Goal: Find contact information: Find contact information

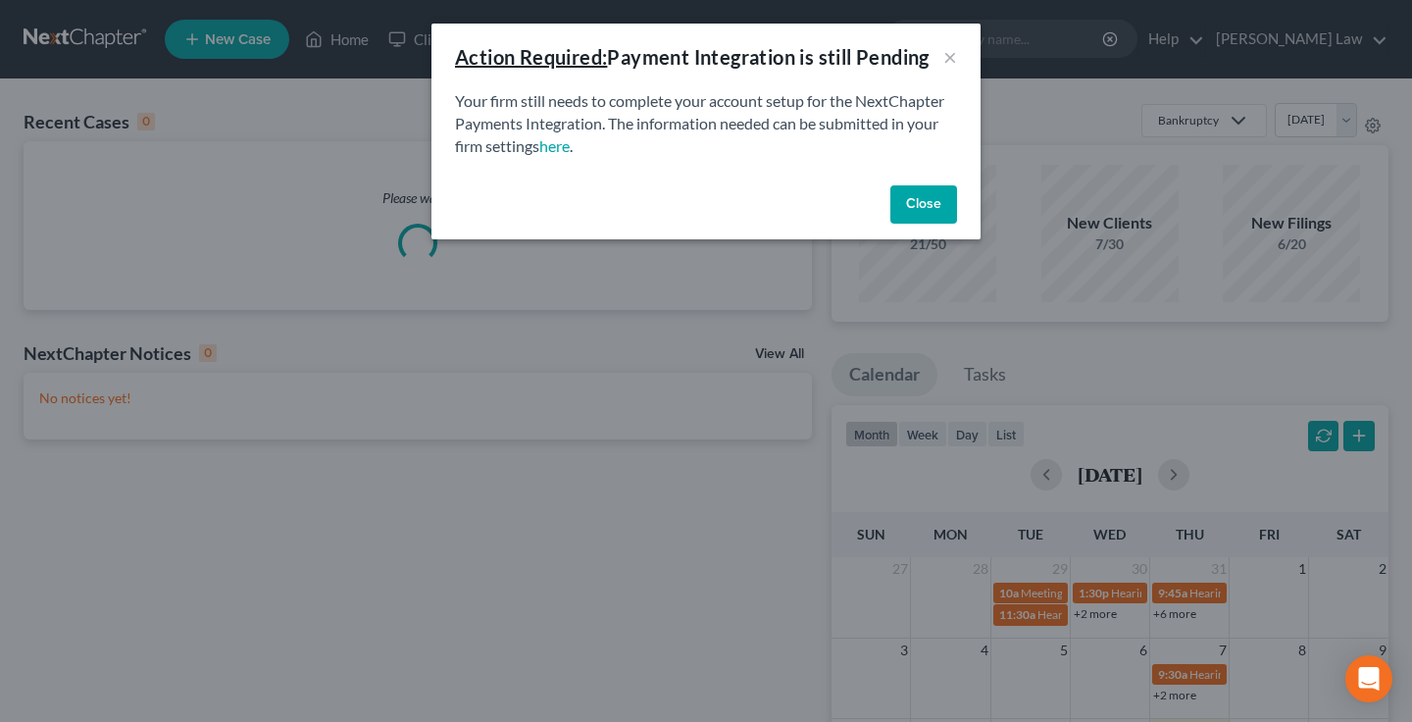
click at [928, 197] on button "Close" at bounding box center [923, 204] width 67 height 39
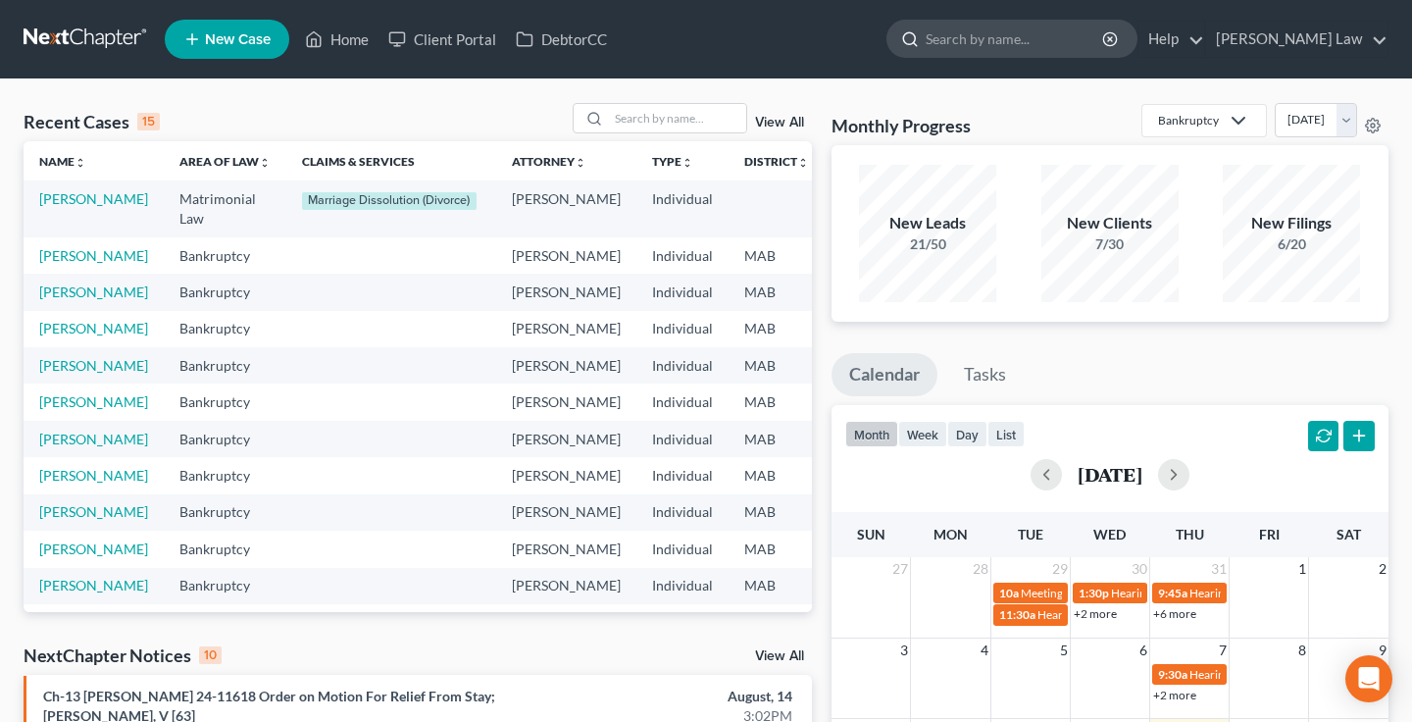
click at [1028, 46] on input "search" at bounding box center [1015, 39] width 179 height 36
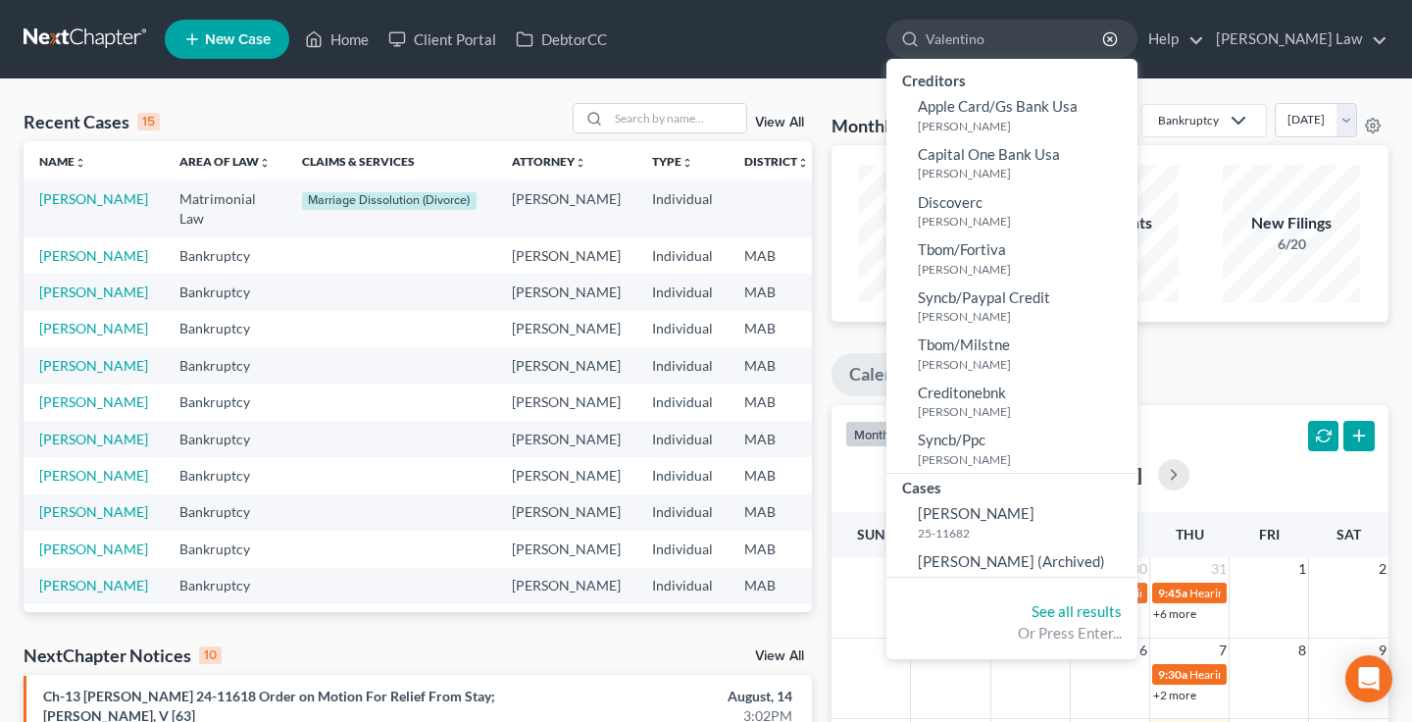
type input "Valentino"
drag, startPoint x: 1049, startPoint y: 74, endPoint x: 1053, endPoint y: 509, distance: 435.4
click at [1034, 509] on span "[PERSON_NAME]" at bounding box center [976, 513] width 117 height 18
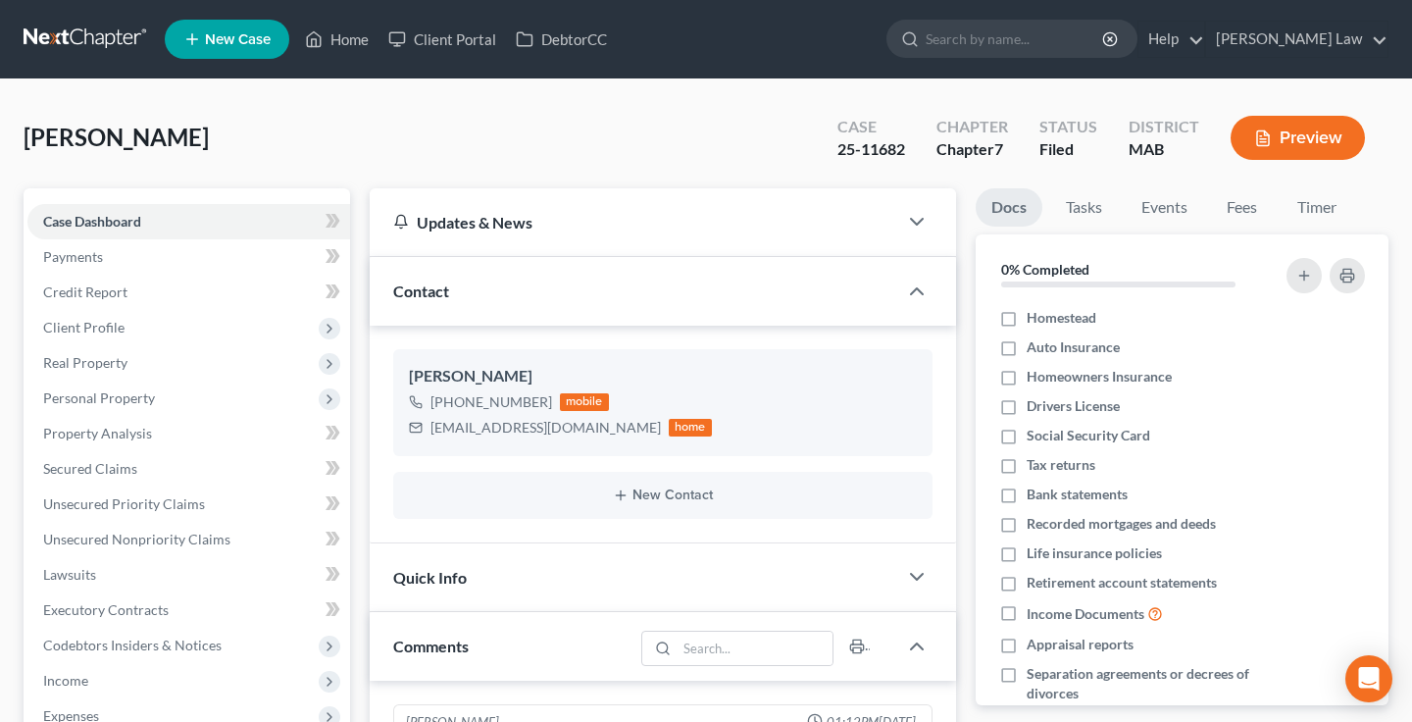
scroll to position [55, 0]
drag, startPoint x: 569, startPoint y: 429, endPoint x: 429, endPoint y: 429, distance: 139.2
click at [429, 429] on div "[EMAIL_ADDRESS][DOMAIN_NAME] home" at bounding box center [560, 427] width 303 height 25
copy div "[EMAIL_ADDRESS][DOMAIN_NAME]"
click at [667, 450] on div "[PERSON_NAME] [PHONE_NUMBER] mobile [EMAIL_ADDRESS][DOMAIN_NAME] home" at bounding box center [662, 402] width 539 height 106
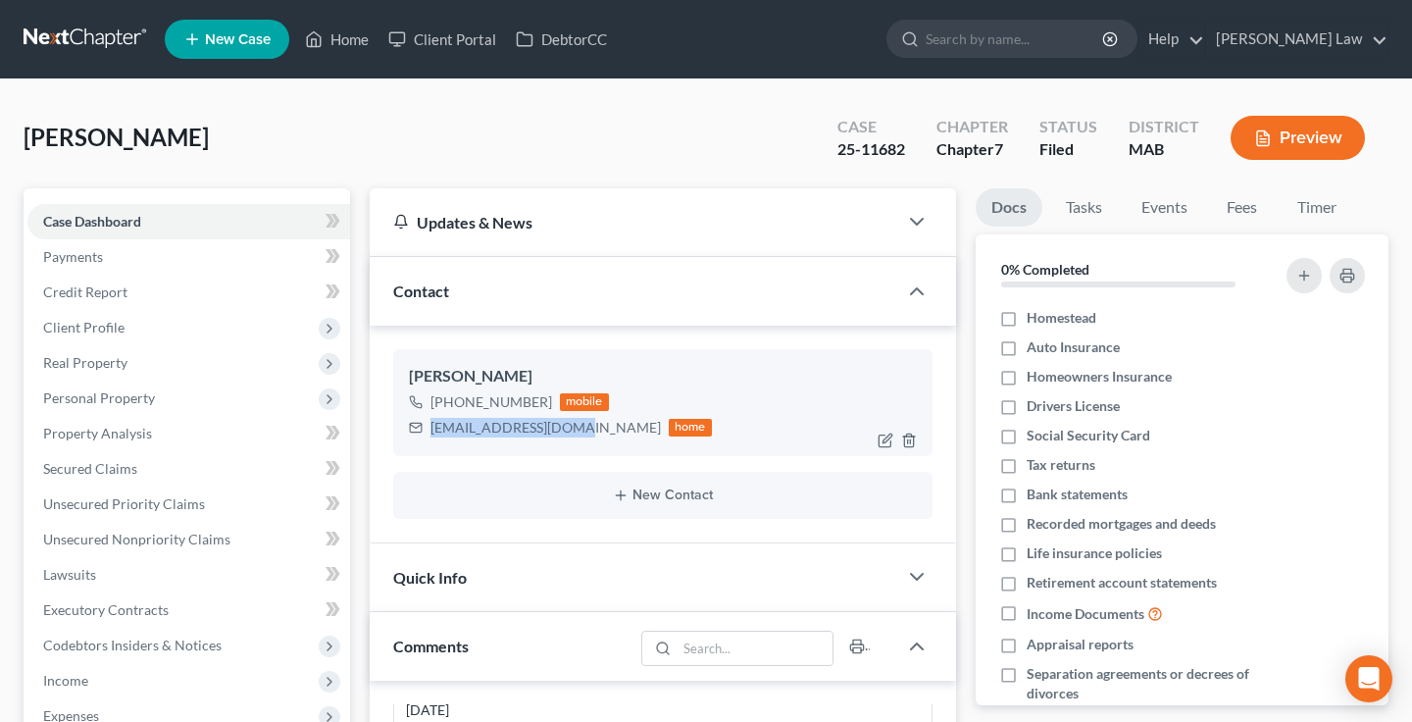
drag, startPoint x: 572, startPoint y: 429, endPoint x: 426, endPoint y: 426, distance: 146.1
click at [426, 426] on div "[EMAIL_ADDRESS][DOMAIN_NAME] home" at bounding box center [560, 427] width 303 height 25
copy div "[EMAIL_ADDRESS][DOMAIN_NAME]"
click at [700, 389] on div "[PHONE_NUMBER] mobile [EMAIL_ADDRESS][DOMAIN_NAME] home" at bounding box center [663, 414] width 508 height 51
drag, startPoint x: 544, startPoint y: 401, endPoint x: 449, endPoint y: 400, distance: 95.1
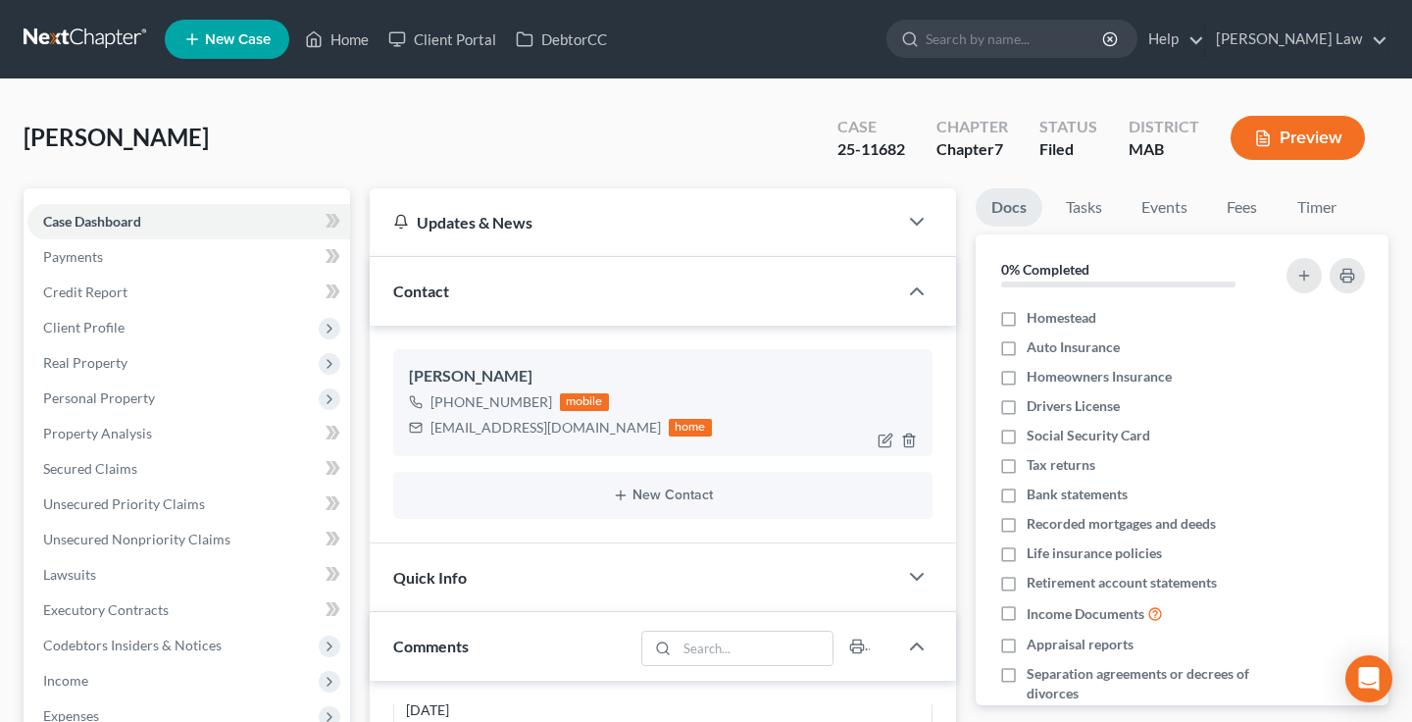
click at [448, 400] on div "[PHONE_NUMBER]" at bounding box center [491, 402] width 122 height 20
copy div "[PHONE_NUMBER]"
click at [1105, 46] on input "search" at bounding box center [1015, 39] width 179 height 36
type input "mck"
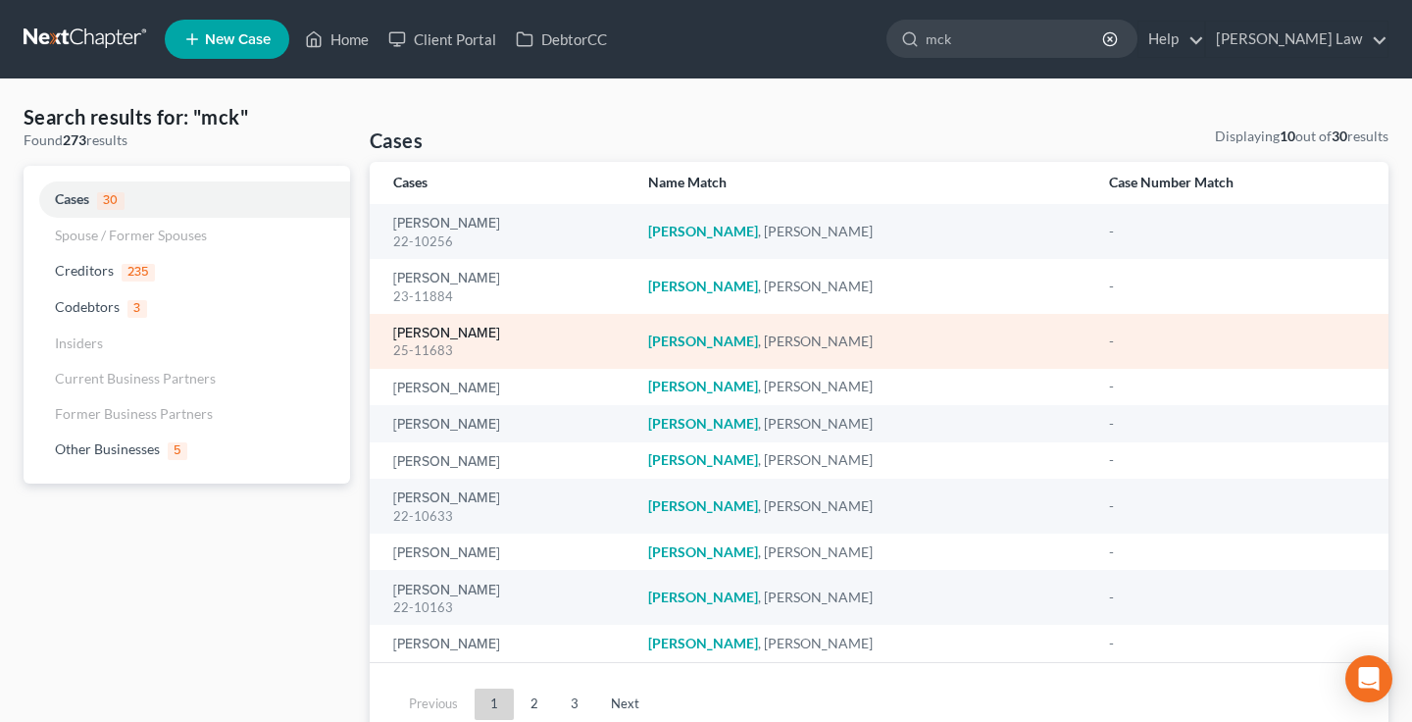
click at [470, 336] on link "[PERSON_NAME]" at bounding box center [446, 334] width 107 height 14
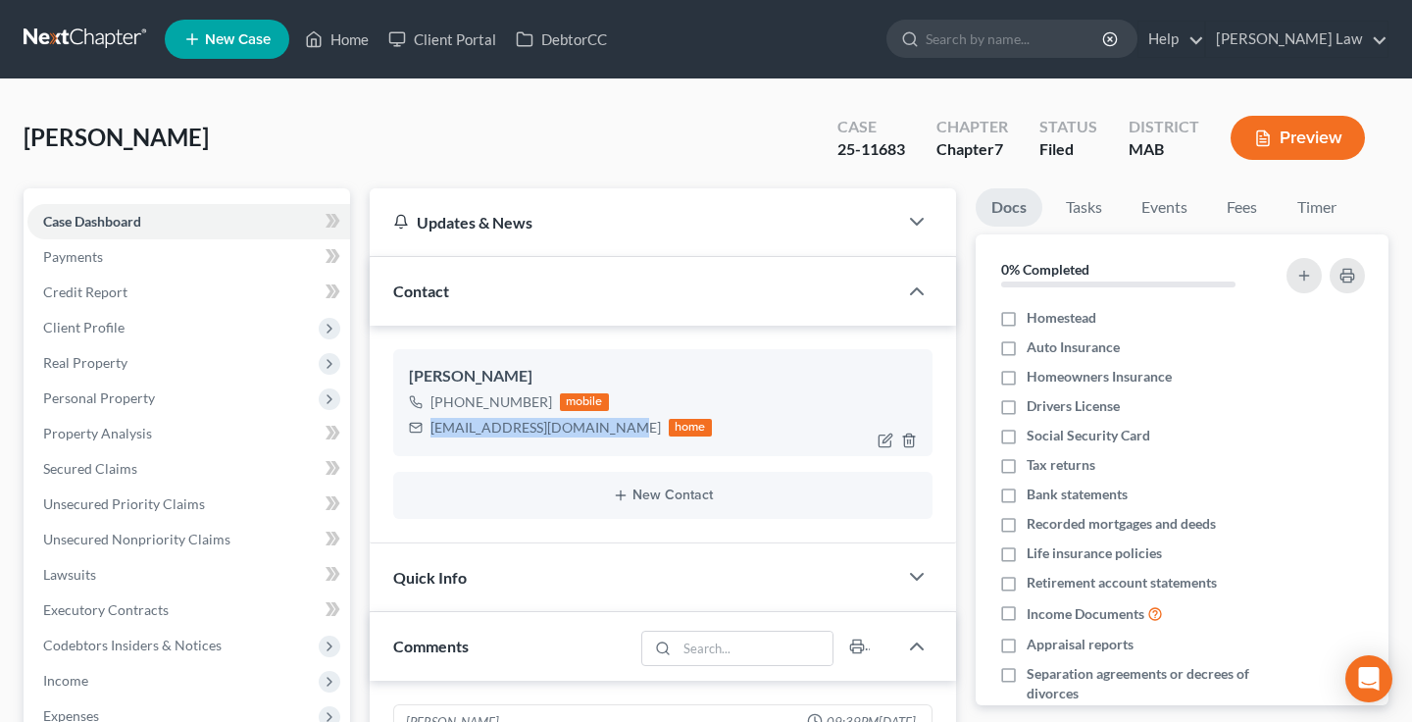
drag, startPoint x: 621, startPoint y: 427, endPoint x: 428, endPoint y: 424, distance: 192.2
click at [428, 424] on div "[EMAIL_ADDRESS][DOMAIN_NAME] home" at bounding box center [560, 427] width 303 height 25
copy div "[EMAIL_ADDRESS][DOMAIN_NAME]"
click at [1118, 33] on icon "button" at bounding box center [1110, 39] width 16 height 16
click at [1097, 39] on input "search" at bounding box center [1015, 39] width 179 height 36
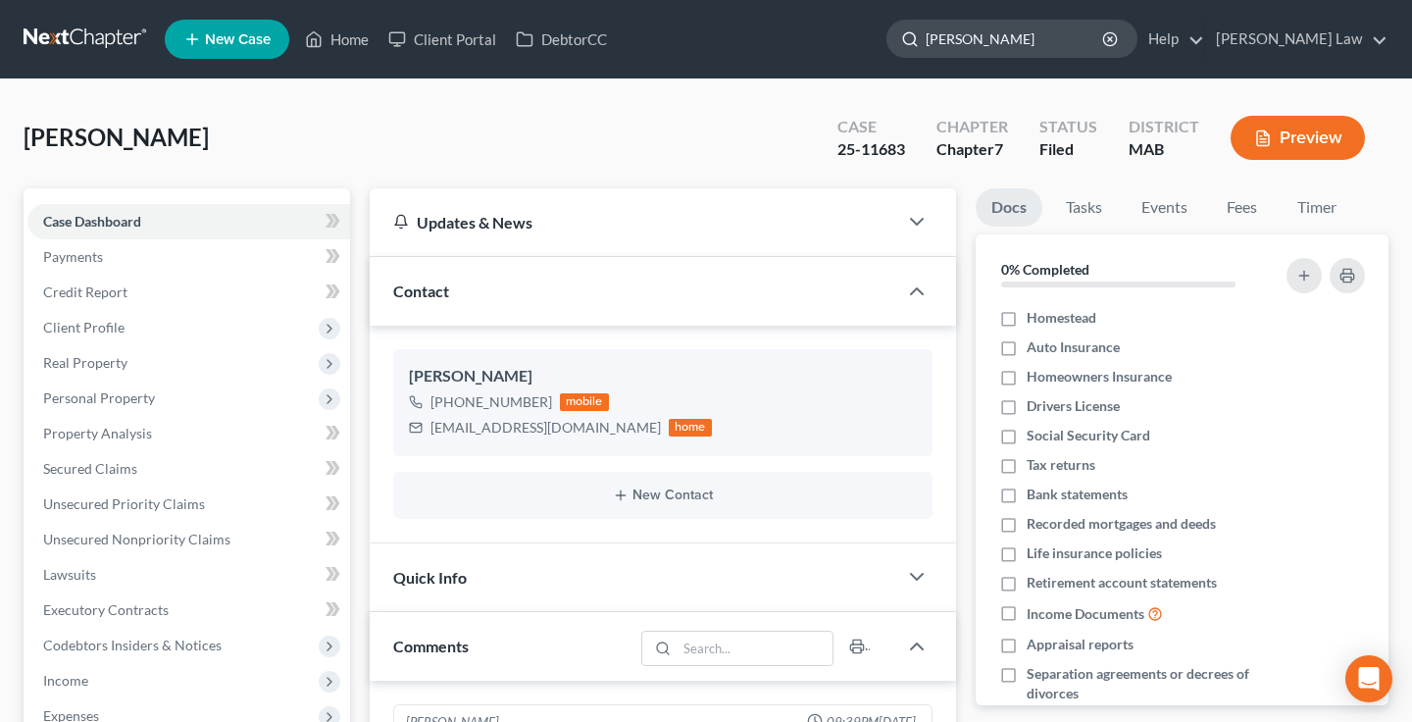
type input "[PERSON_NAME]"
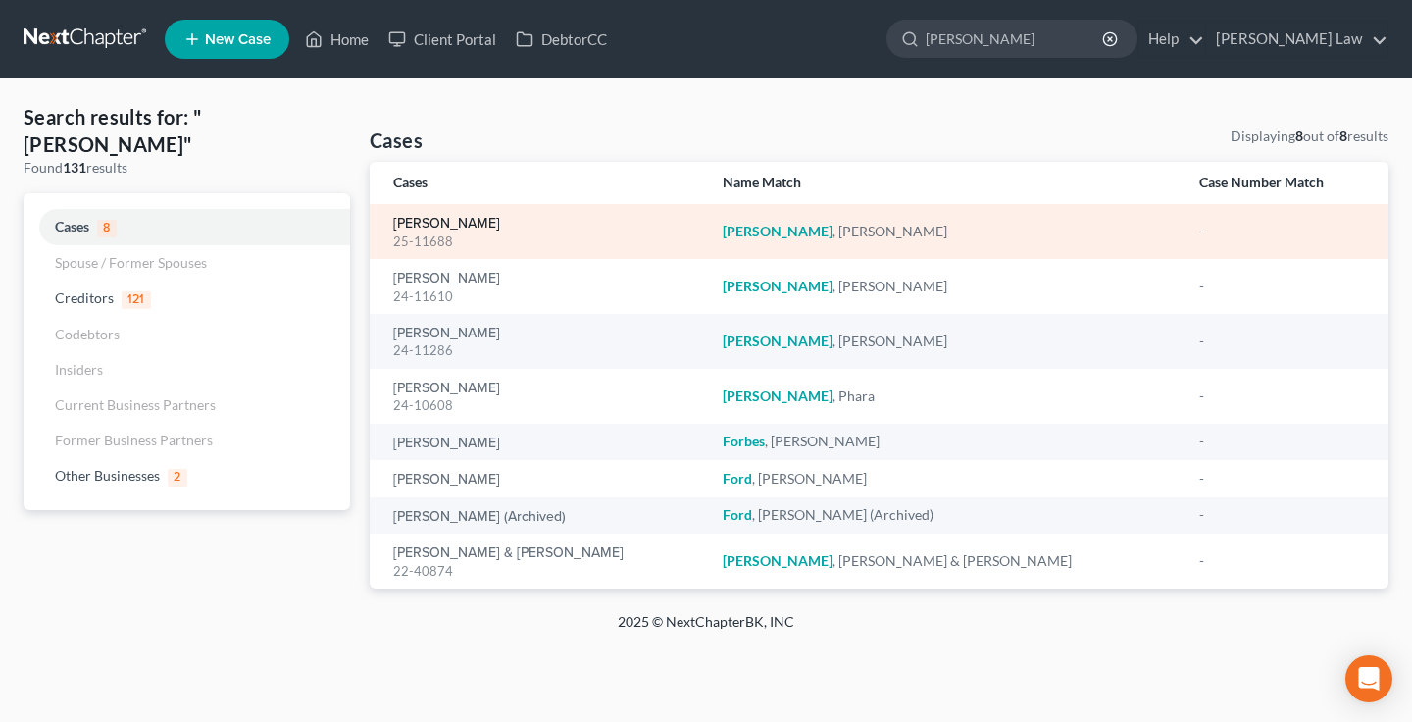
click at [450, 223] on link "[PERSON_NAME]" at bounding box center [446, 224] width 107 height 14
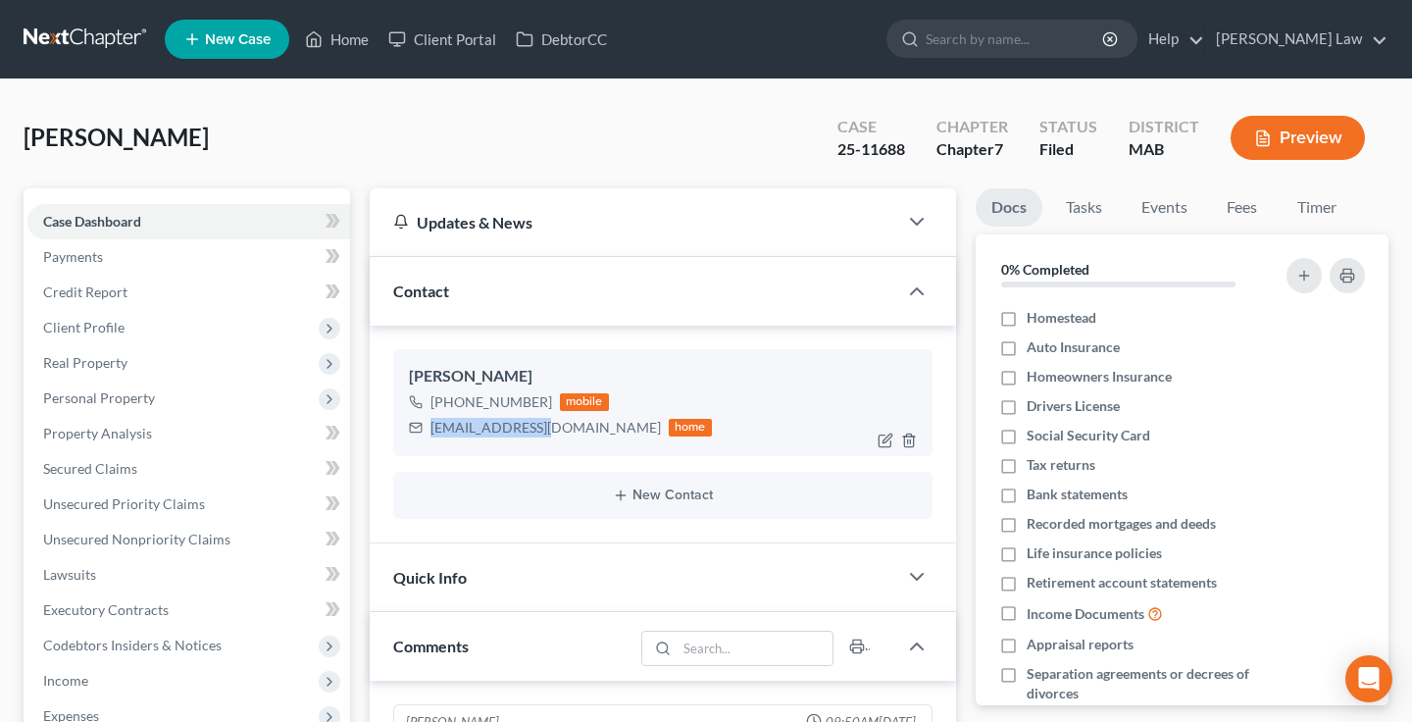
drag, startPoint x: 547, startPoint y: 427, endPoint x: 427, endPoint y: 427, distance: 119.6
click at [427, 427] on div "[EMAIL_ADDRESS][DOMAIN_NAME] home" at bounding box center [560, 427] width 303 height 25
copy div "[EMAIL_ADDRESS][DOMAIN_NAME]"
click at [729, 400] on div "[PHONE_NUMBER] mobile [EMAIL_ADDRESS][DOMAIN_NAME] home" at bounding box center [663, 414] width 508 height 51
drag, startPoint x: 543, startPoint y: 401, endPoint x: 452, endPoint y: 399, distance: 91.2
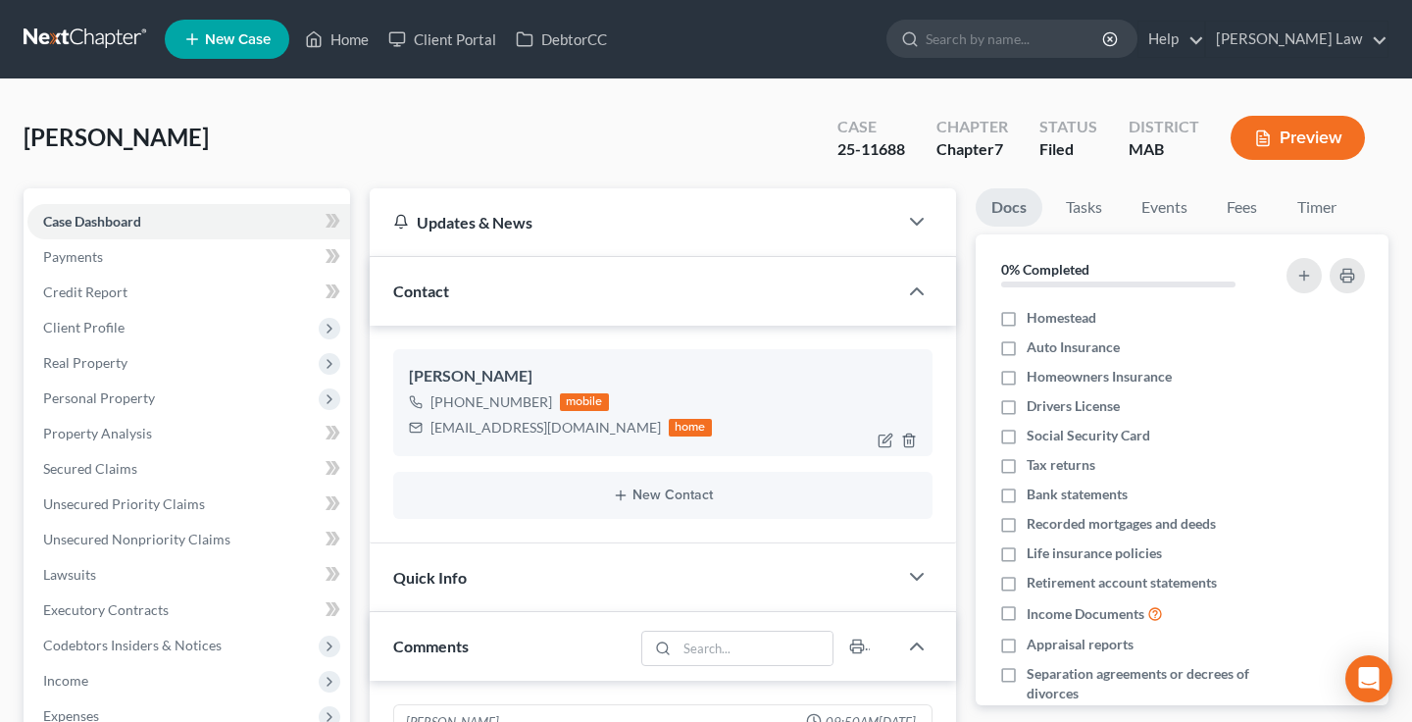
click at [452, 399] on div "[PHONE_NUMBER]" at bounding box center [491, 402] width 122 height 20
copy div "508) 789-6718"
click at [756, 296] on div "Contact" at bounding box center [634, 291] width 528 height 68
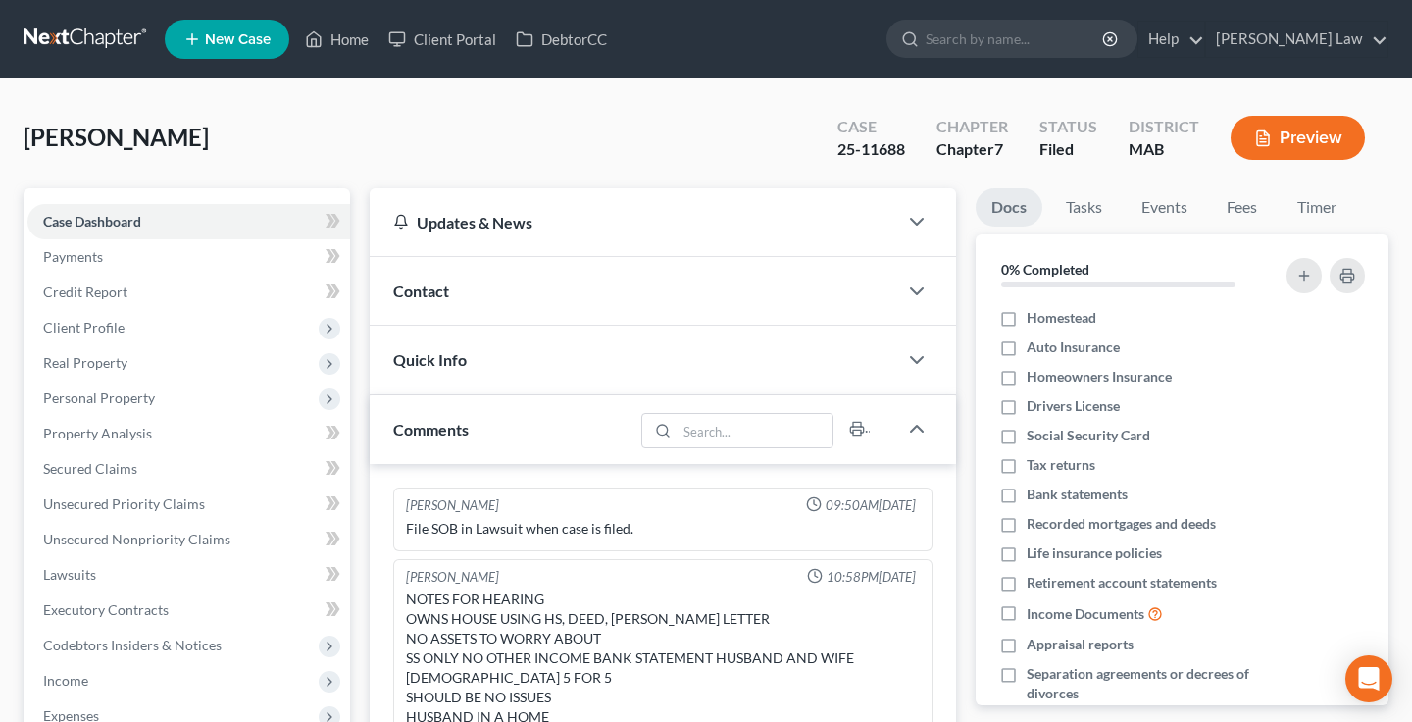
click at [756, 296] on div "Contact" at bounding box center [634, 291] width 528 height 68
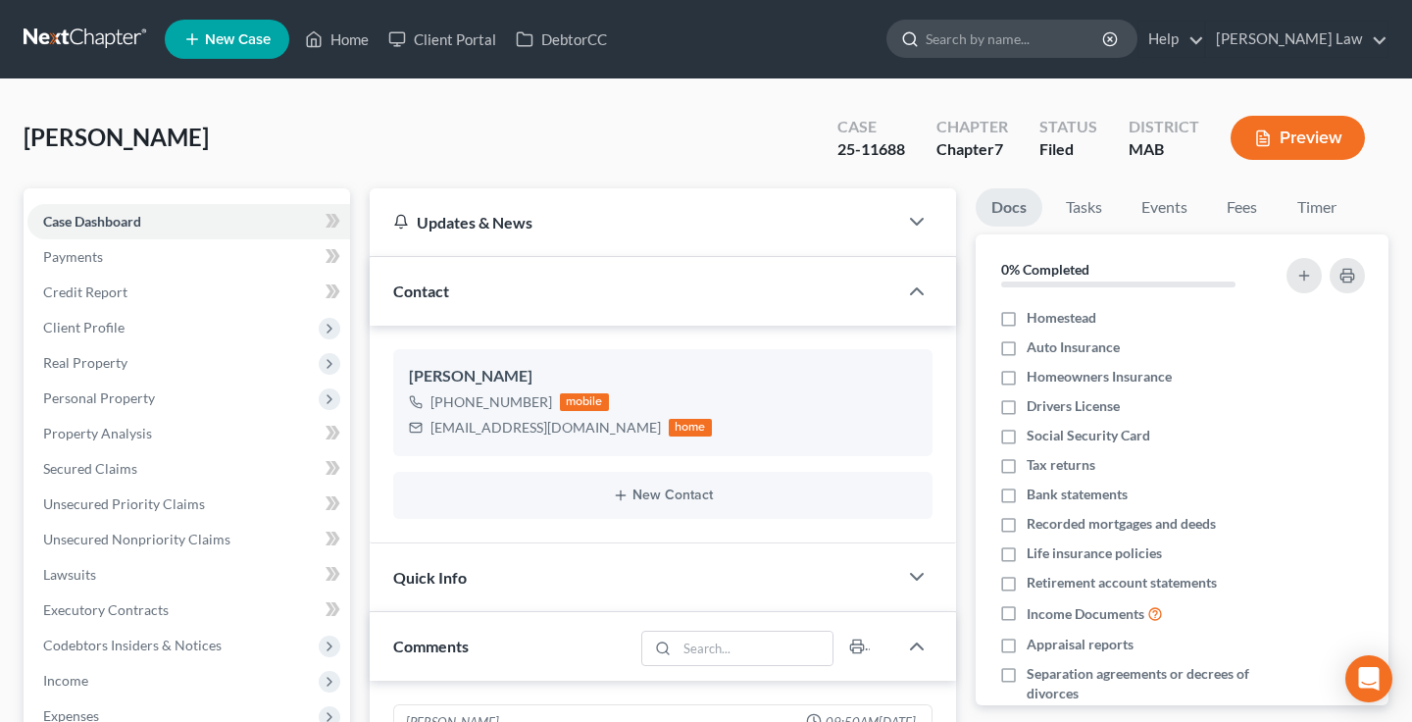
click at [1076, 45] on input "search" at bounding box center [1015, 39] width 179 height 36
type input "[PERSON_NAME]"
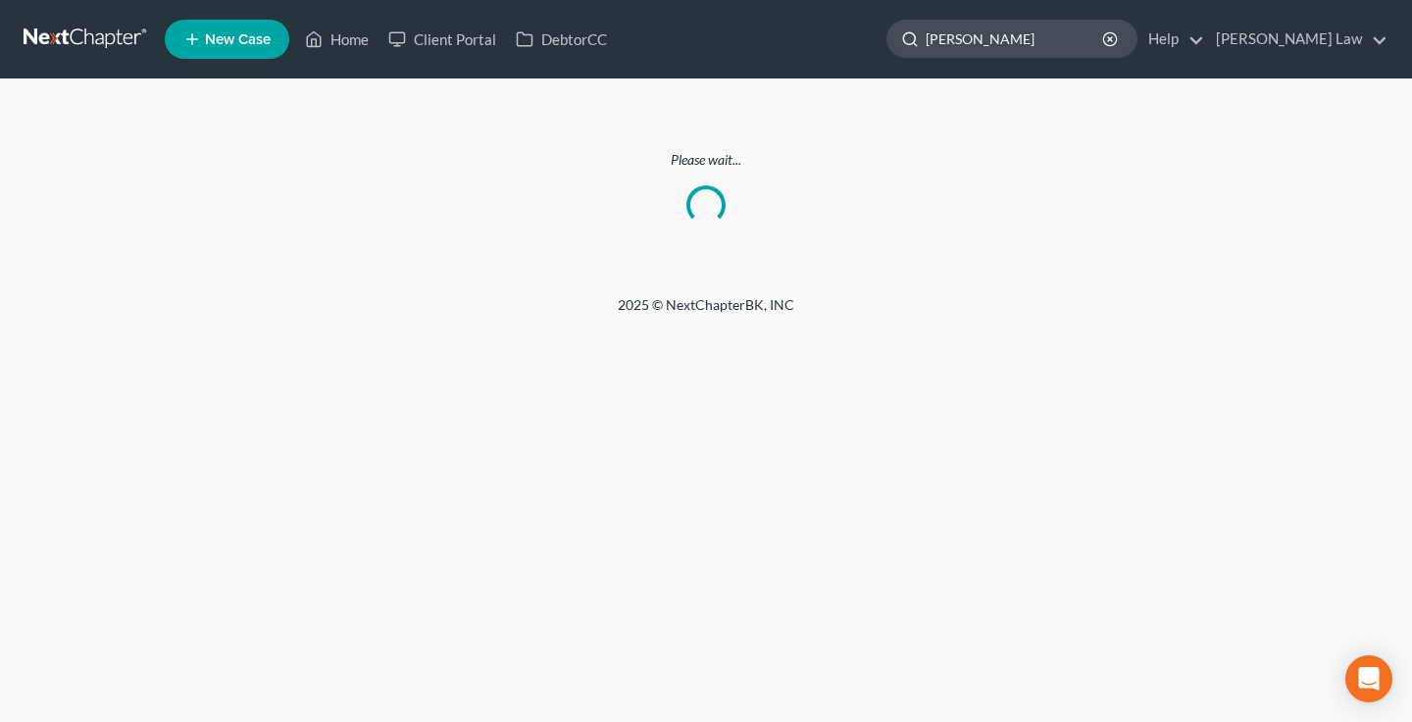
click at [1054, 48] on input "[PERSON_NAME]" at bounding box center [1015, 39] width 179 height 36
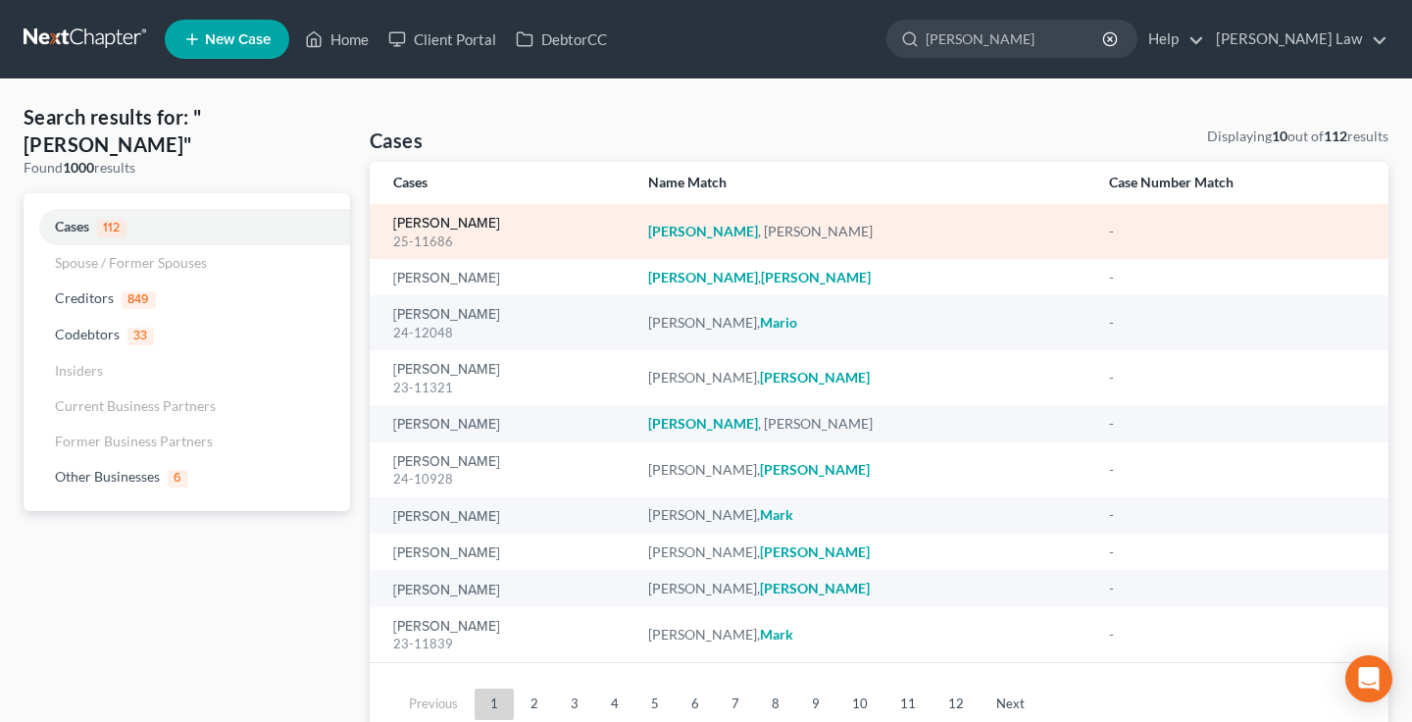
click at [462, 222] on link "[PERSON_NAME]" at bounding box center [446, 224] width 107 height 14
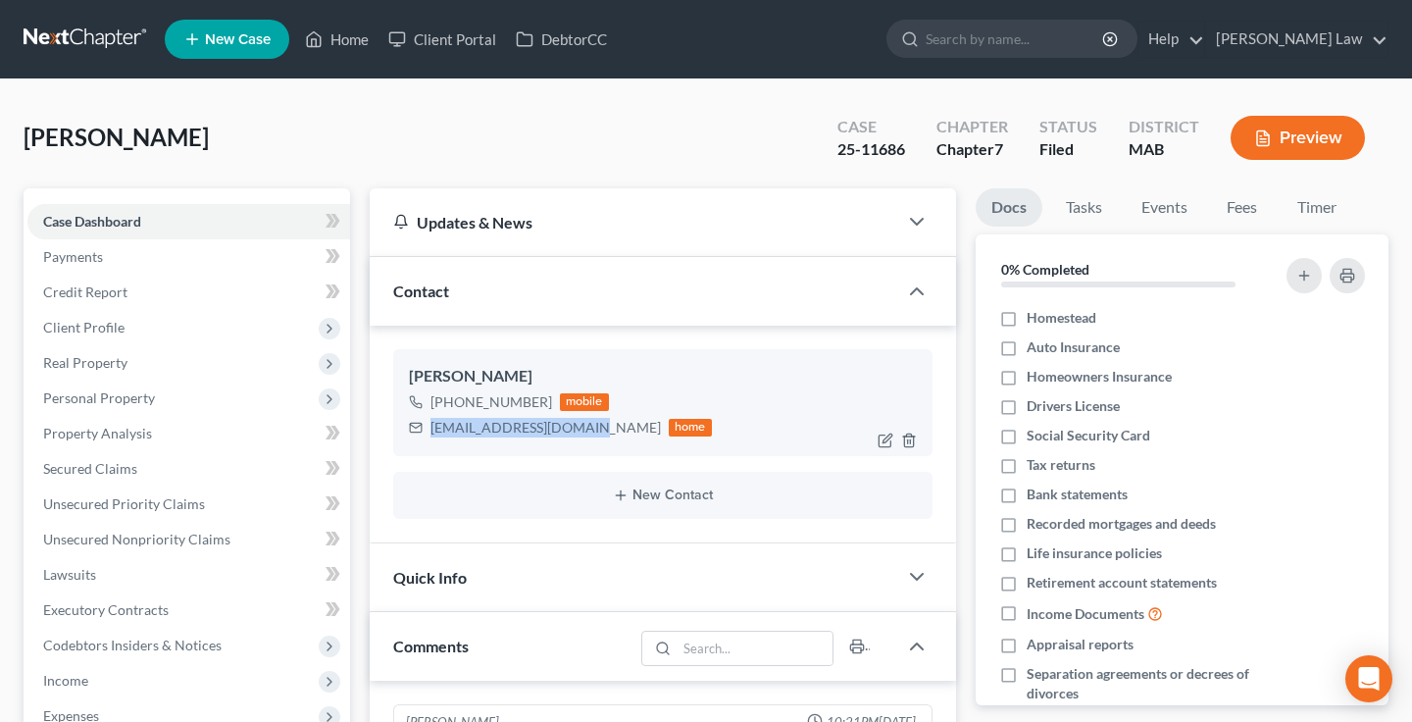
drag, startPoint x: 590, startPoint y: 427, endPoint x: 427, endPoint y: 427, distance: 163.7
click at [427, 427] on div "[EMAIL_ADDRESS][DOMAIN_NAME] home" at bounding box center [560, 427] width 303 height 25
copy div "[EMAIL_ADDRESS][DOMAIN_NAME]"
